Goal: Information Seeking & Learning: Check status

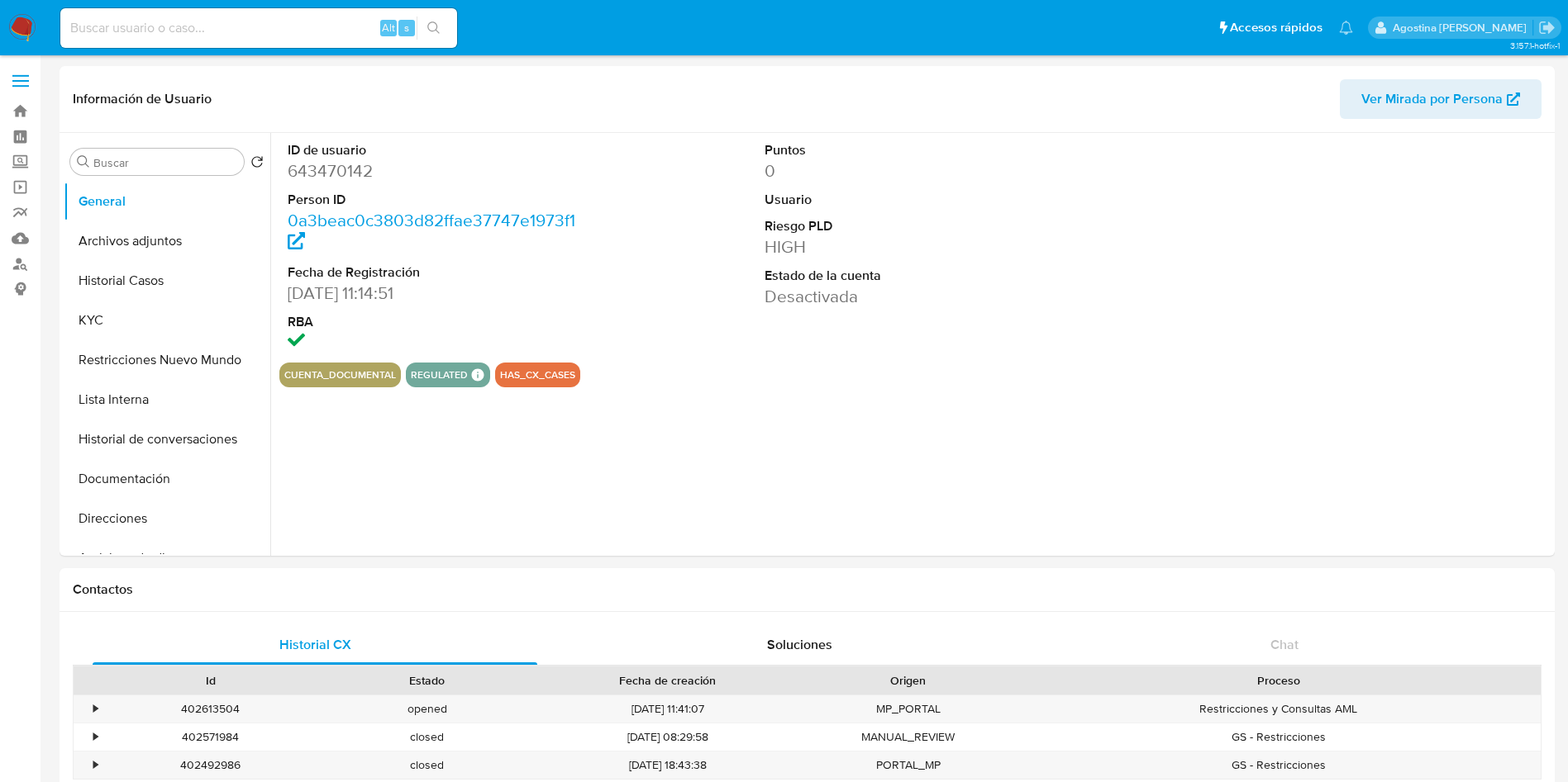
select select "10"
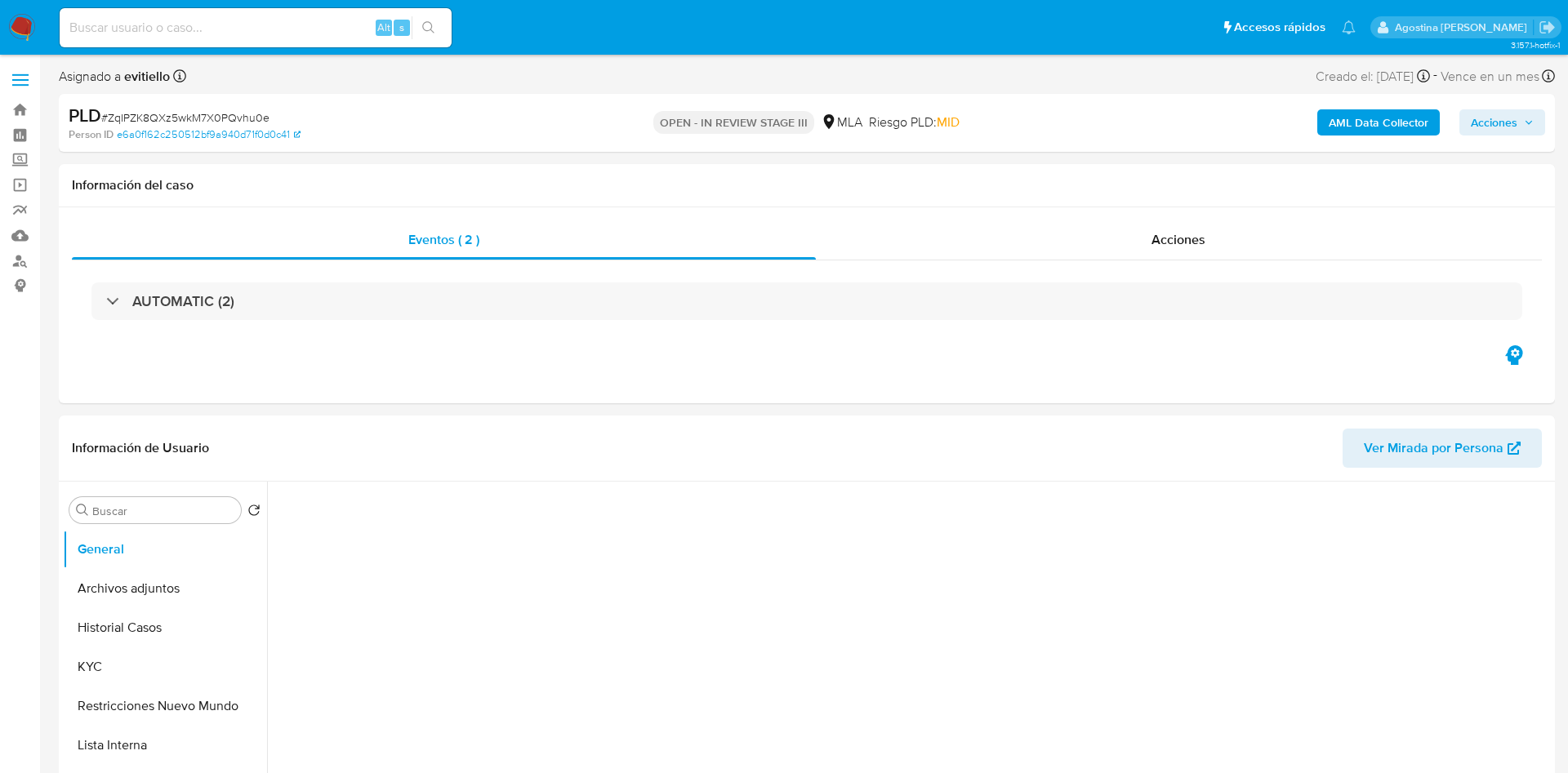
select select "10"
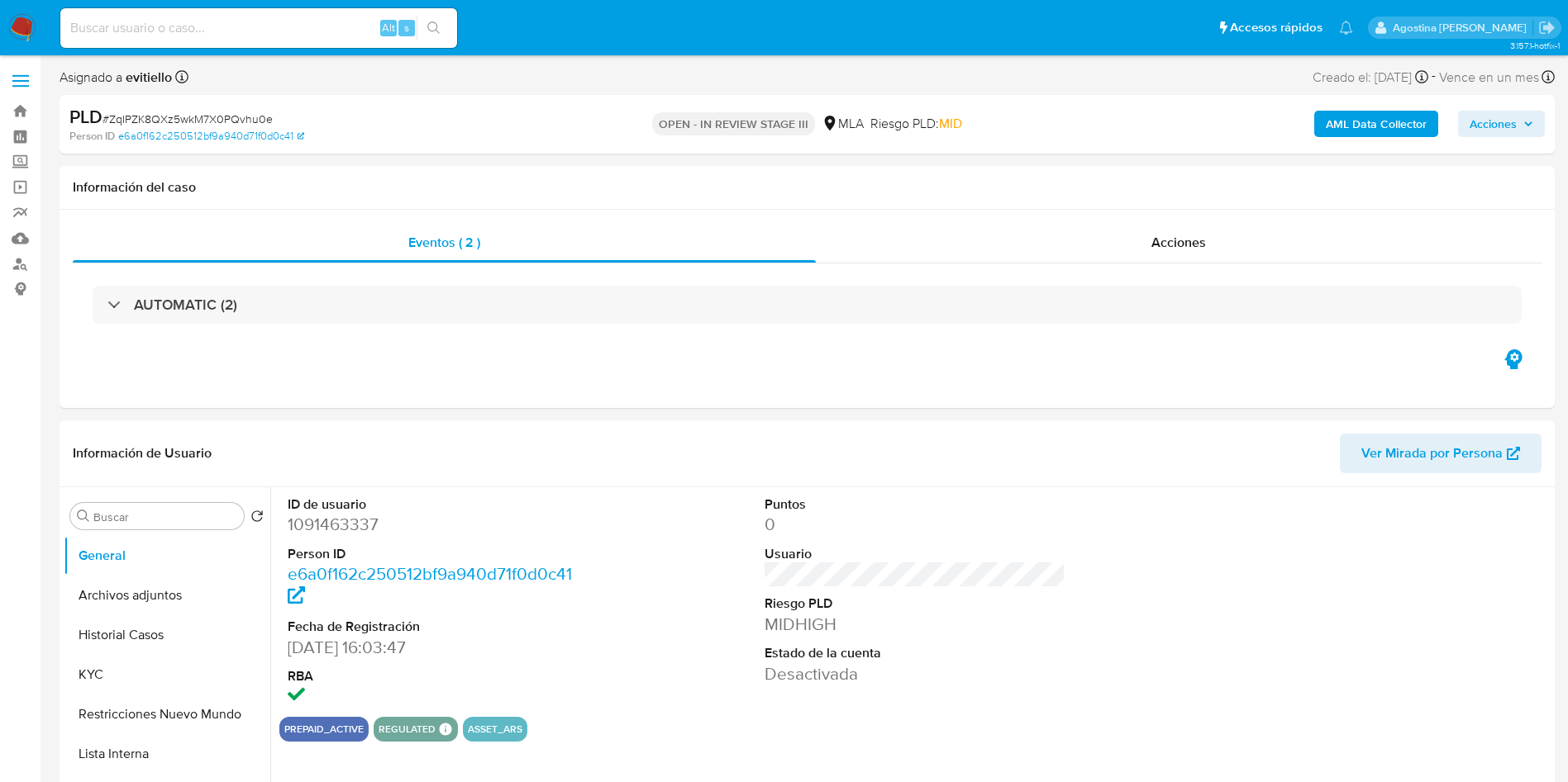
click at [248, 26] on input at bounding box center [258, 27] width 396 height 21
paste input "128953296"
type input "128953296"
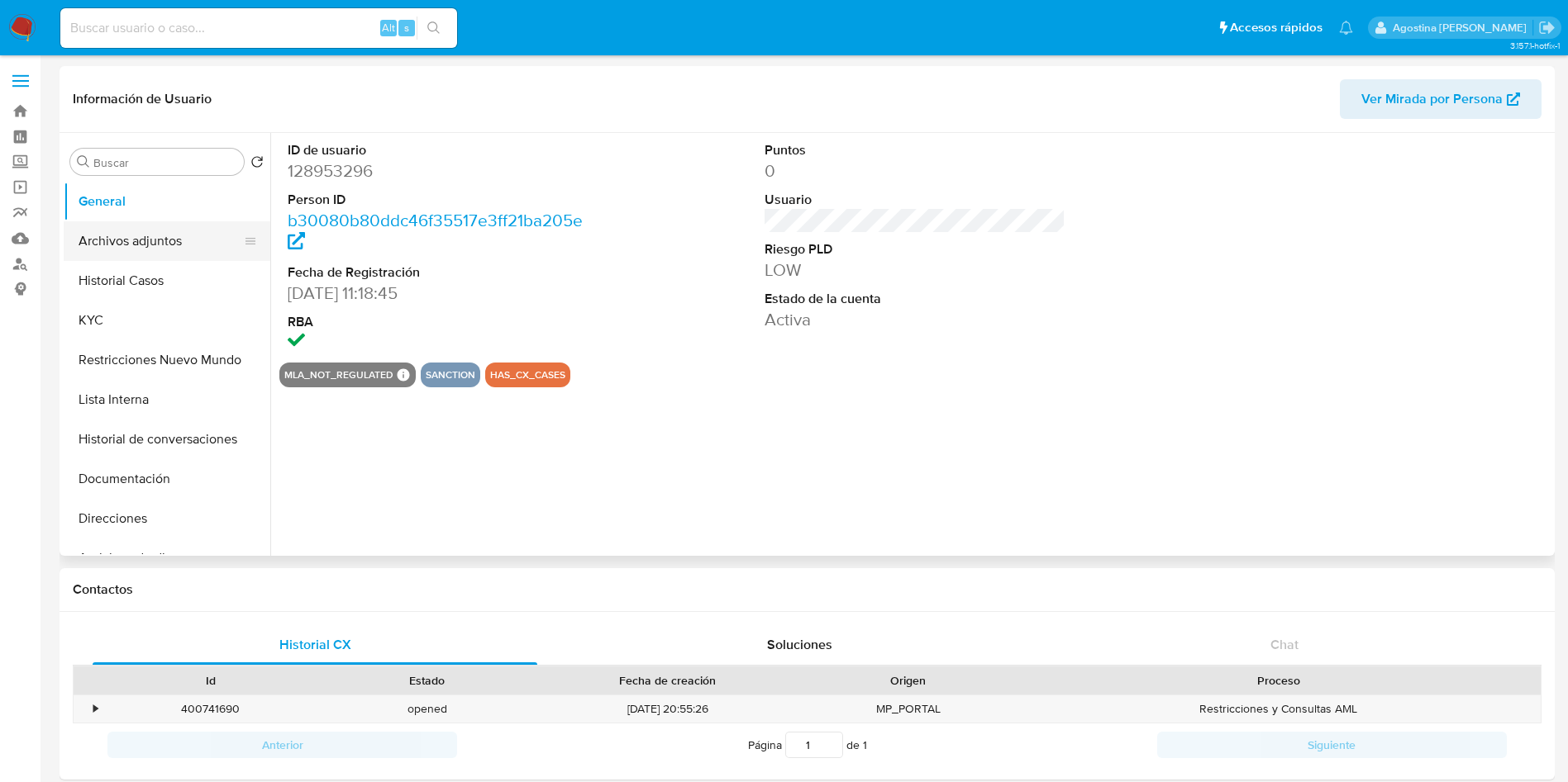
click at [175, 251] on button "Archivos adjuntos" at bounding box center [160, 241] width 193 height 40
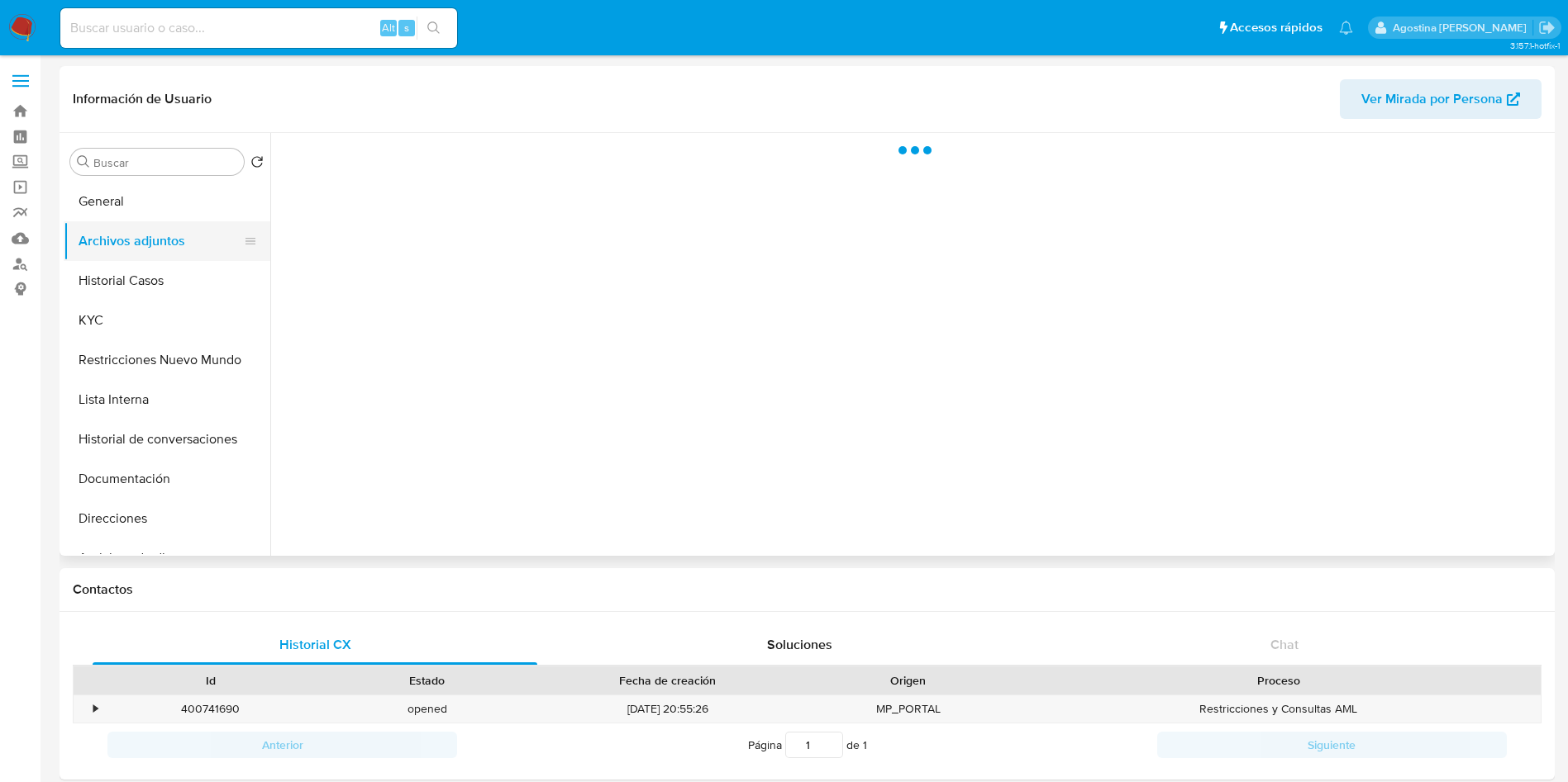
select select "10"
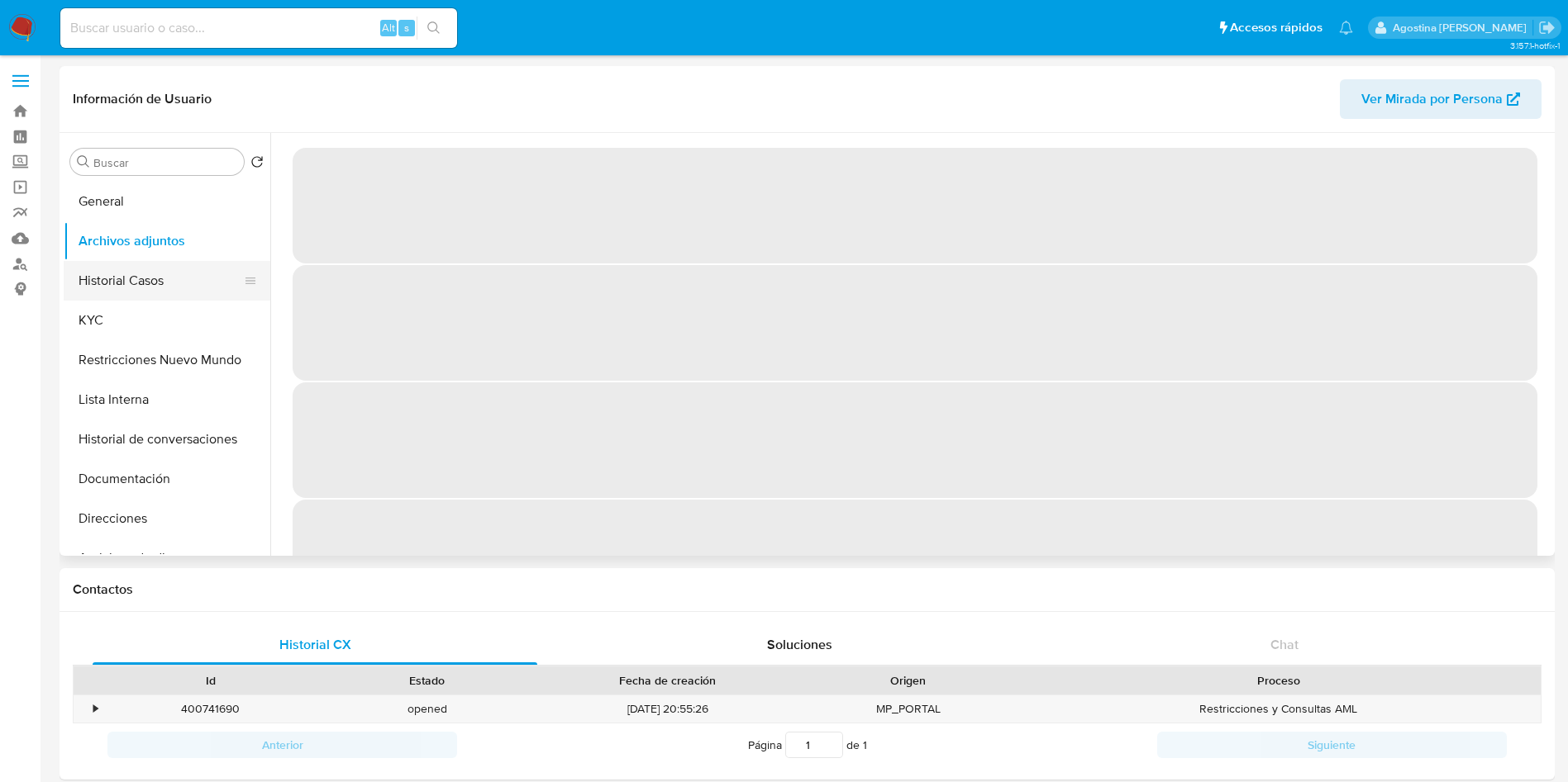
click at [175, 272] on button "Historial Casos" at bounding box center [160, 281] width 193 height 40
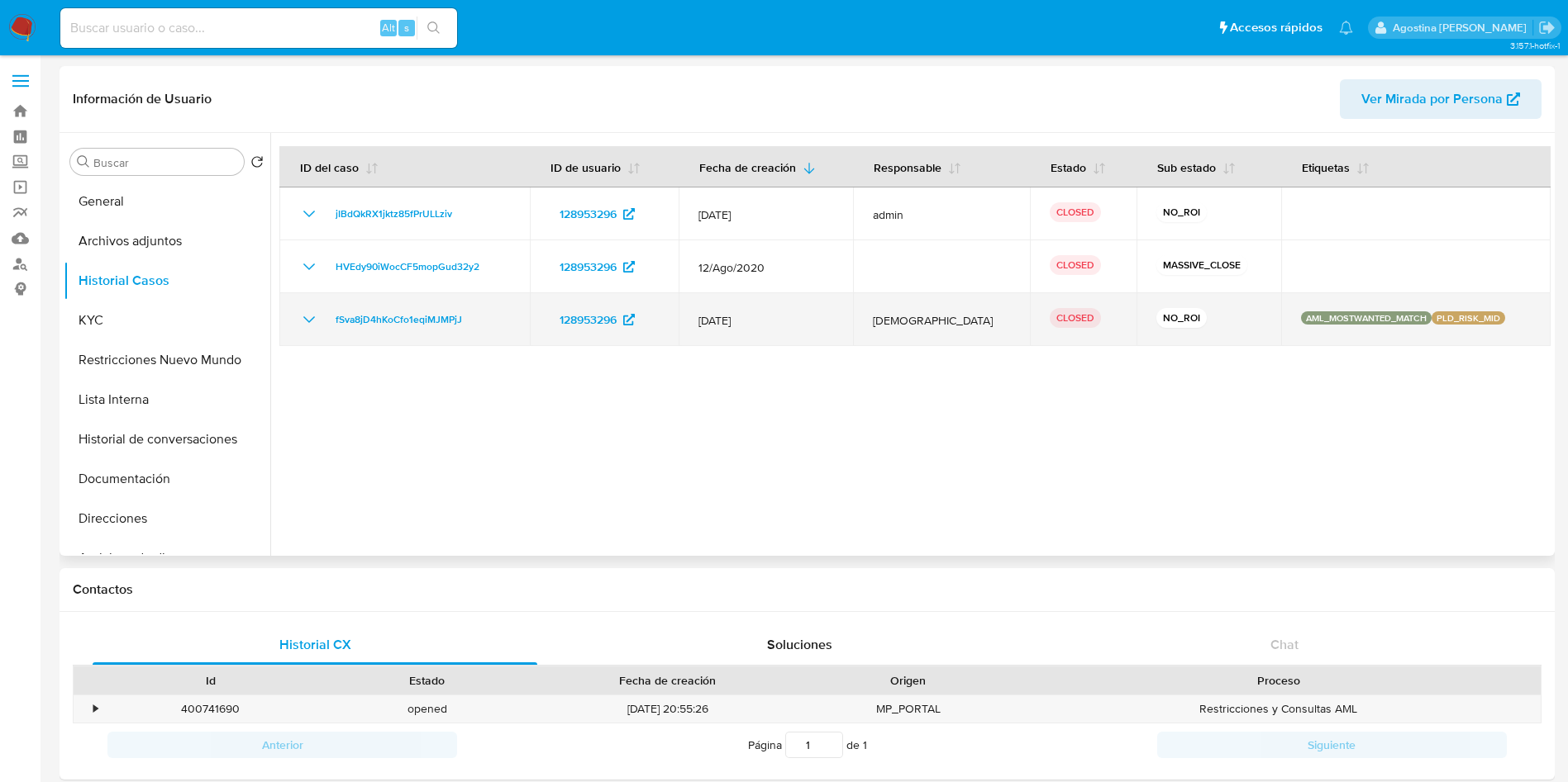
click at [309, 319] on icon "Mostrar/Ocultar" at bounding box center [309, 319] width 20 height 20
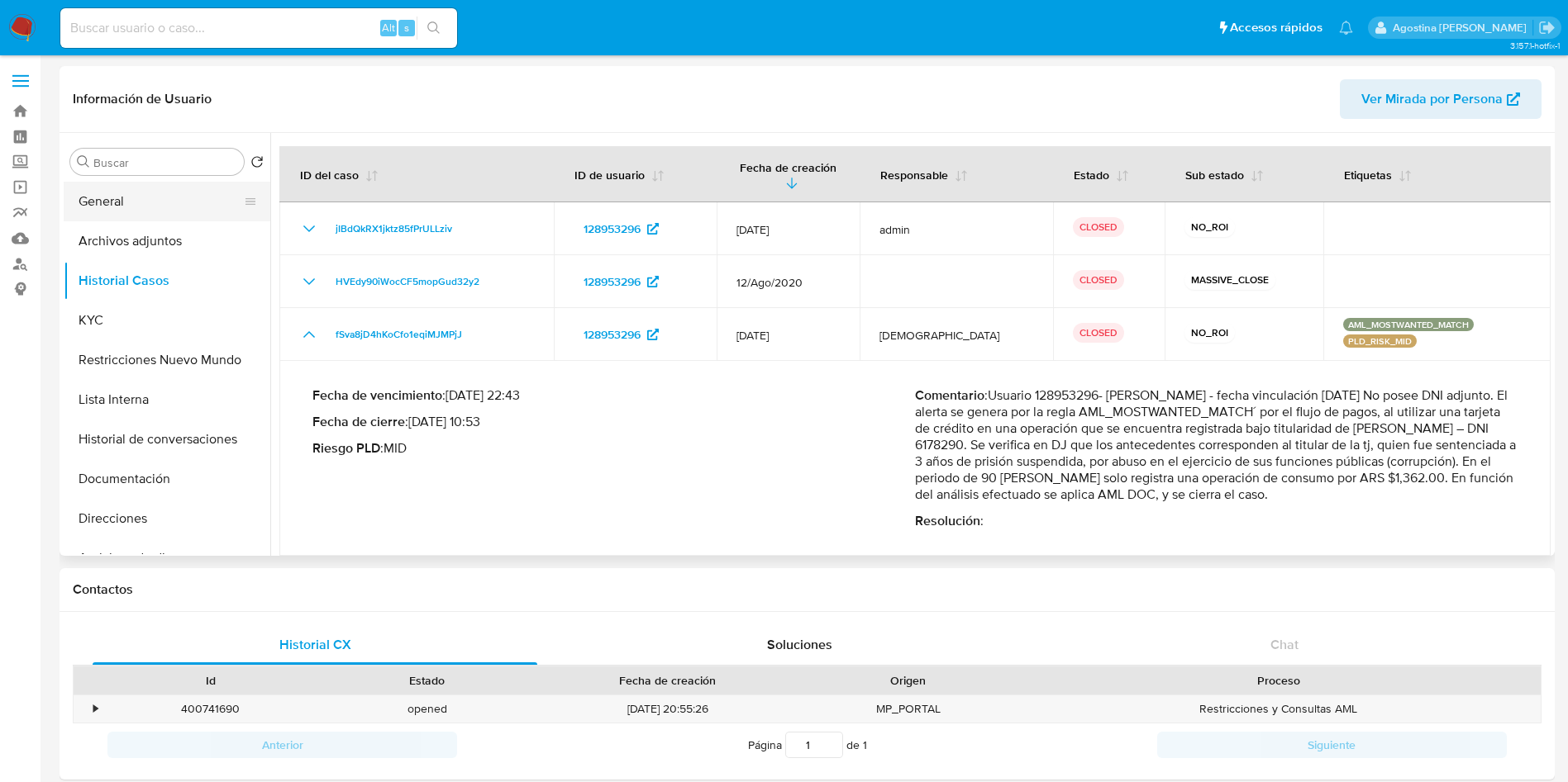
click at [185, 203] on button "General" at bounding box center [160, 201] width 193 height 40
